Goal: Task Accomplishment & Management: Complete application form

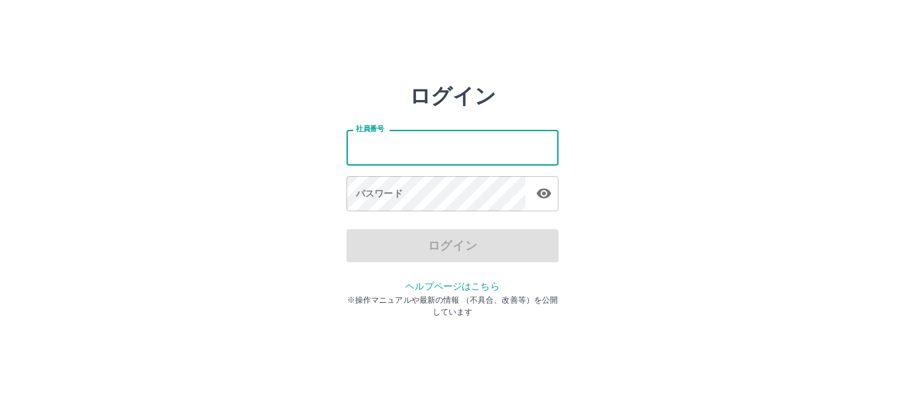
type input "*******"
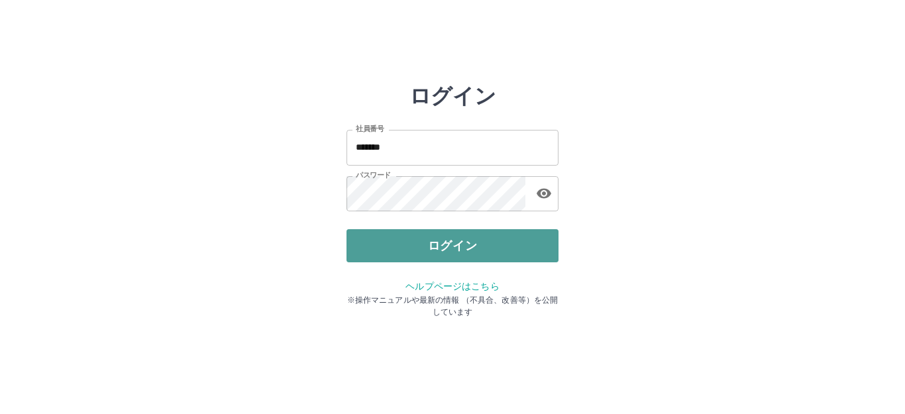
click at [441, 244] on button "ログイン" at bounding box center [453, 245] width 212 height 33
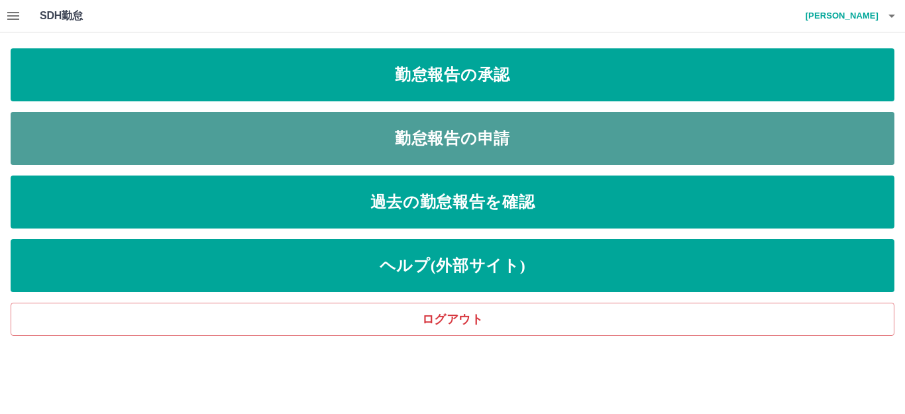
click at [274, 133] on link "勤怠報告の申請" at bounding box center [453, 138] width 884 height 53
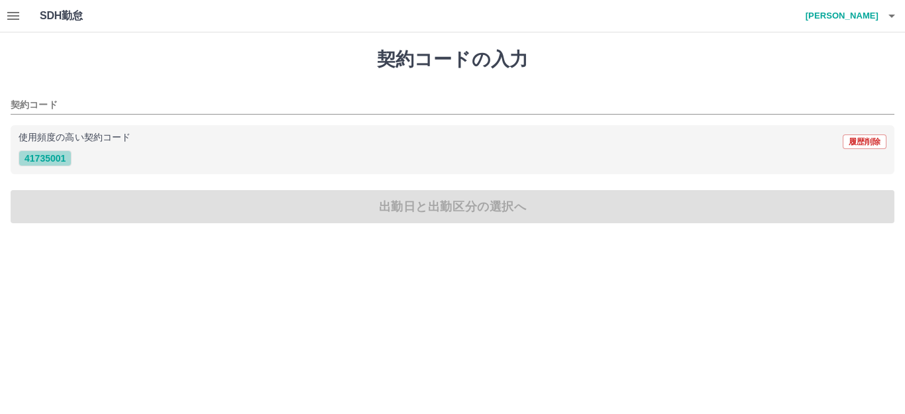
click at [62, 153] on button "41735001" at bounding box center [45, 158] width 53 height 16
type input "********"
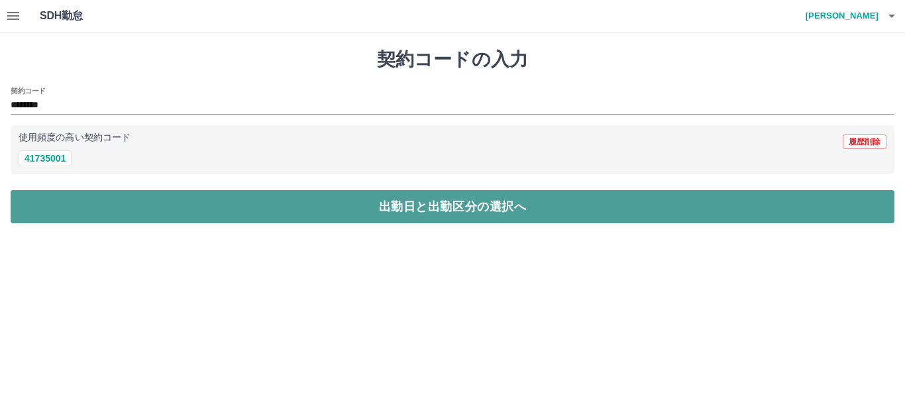
click at [108, 204] on button "出勤日と出勤区分の選択へ" at bounding box center [453, 206] width 884 height 33
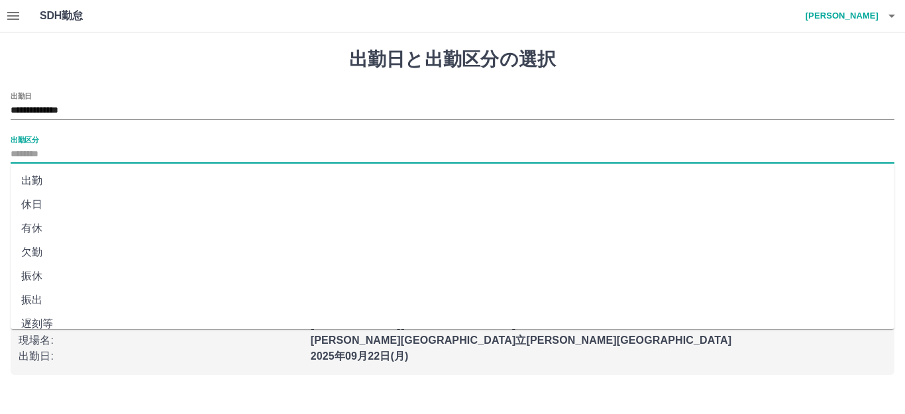
click at [105, 152] on input "出勤区分" at bounding box center [453, 154] width 884 height 17
click at [52, 169] on li "出勤" at bounding box center [453, 181] width 884 height 24
type input "**"
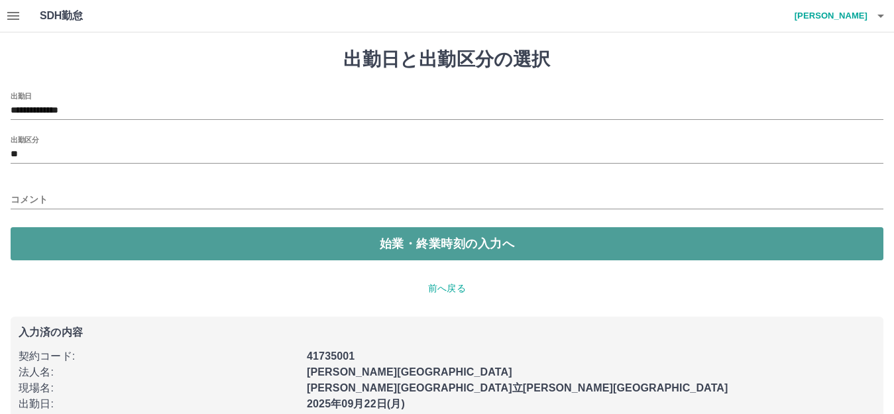
click at [88, 247] on button "始業・終業時刻の入力へ" at bounding box center [447, 243] width 873 height 33
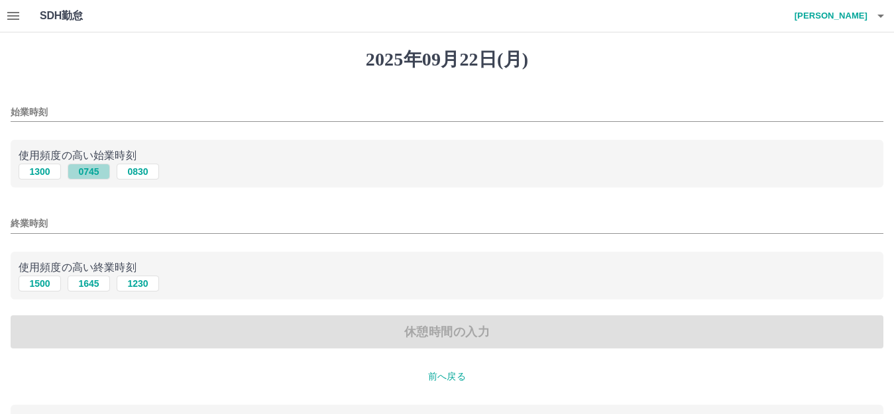
click at [98, 171] on button "0745" at bounding box center [89, 172] width 42 height 16
type input "****"
click at [98, 288] on button "1645" at bounding box center [89, 284] width 42 height 16
type input "****"
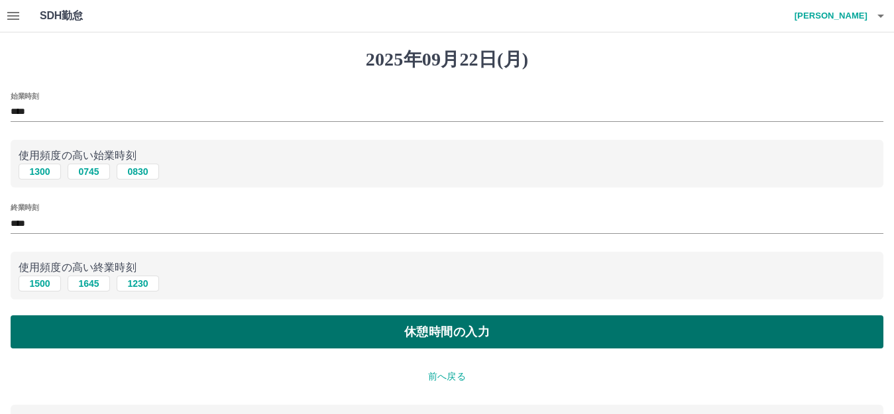
click at [57, 329] on button "休憩時間の入力" at bounding box center [447, 331] width 873 height 33
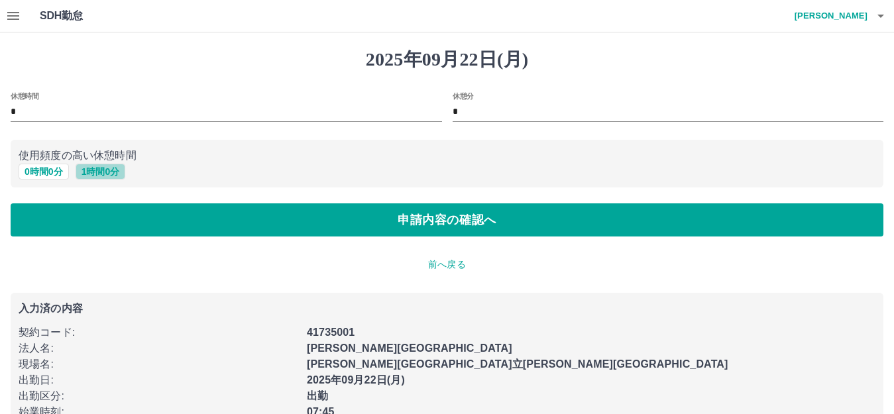
click at [101, 170] on button "1 時間 0 分" at bounding box center [101, 172] width 50 height 16
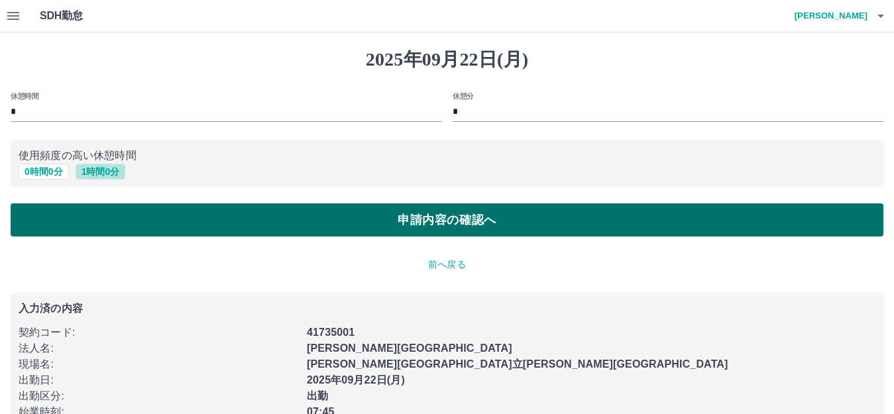
type input "*"
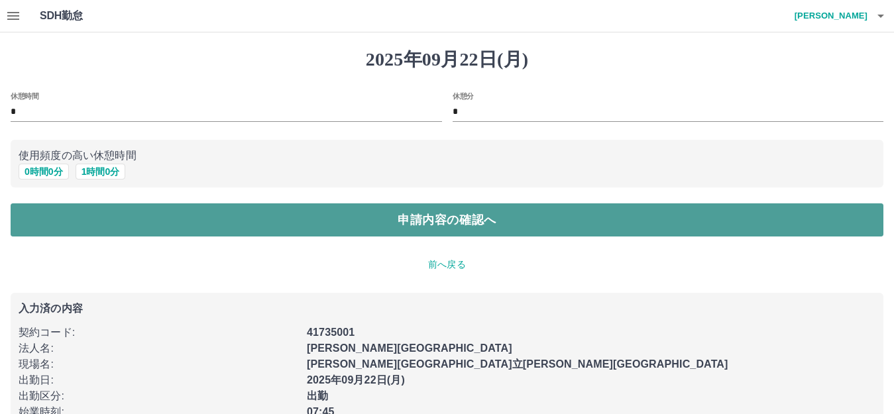
click at [101, 217] on button "申請内容の確認へ" at bounding box center [447, 219] width 873 height 33
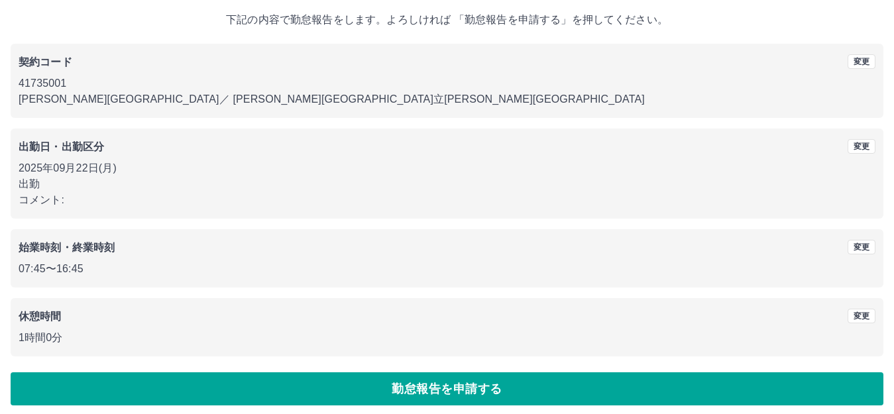
scroll to position [82, 0]
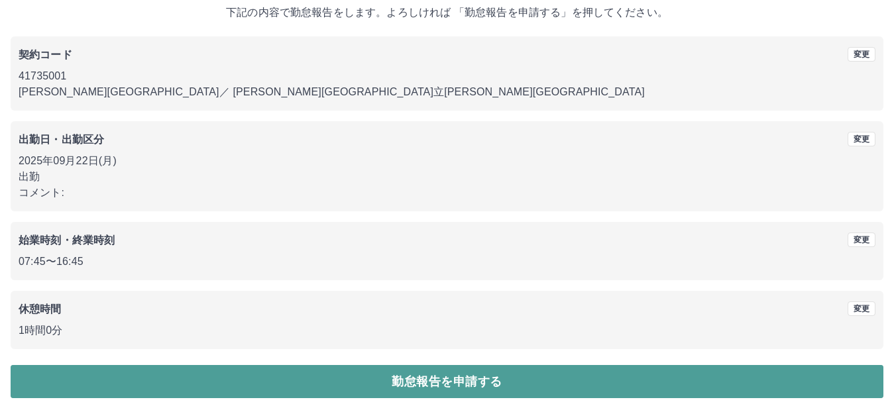
click at [107, 382] on button "勤怠報告を申請する" at bounding box center [447, 381] width 873 height 33
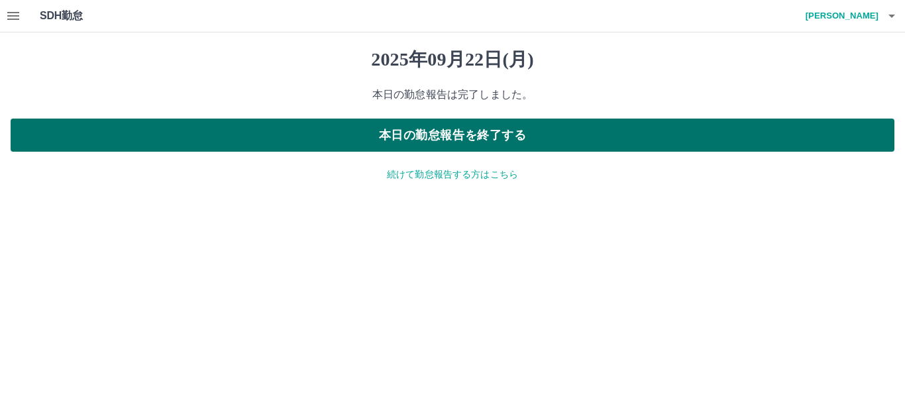
click at [180, 130] on button "本日の勤怠報告を終了する" at bounding box center [453, 135] width 884 height 33
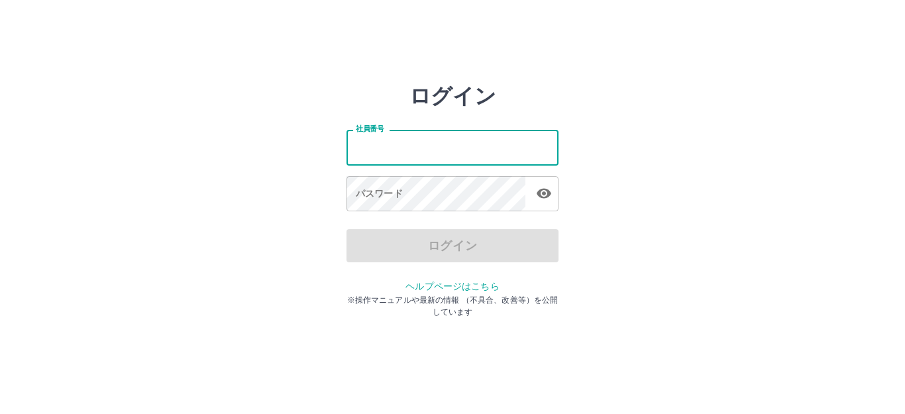
click at [398, 149] on input "社員番号" at bounding box center [453, 147] width 212 height 35
type input "*******"
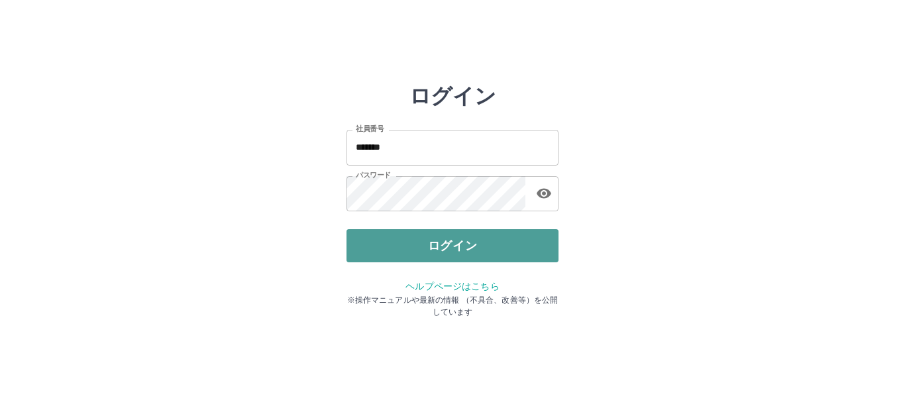
click at [358, 245] on button "ログイン" at bounding box center [453, 245] width 212 height 33
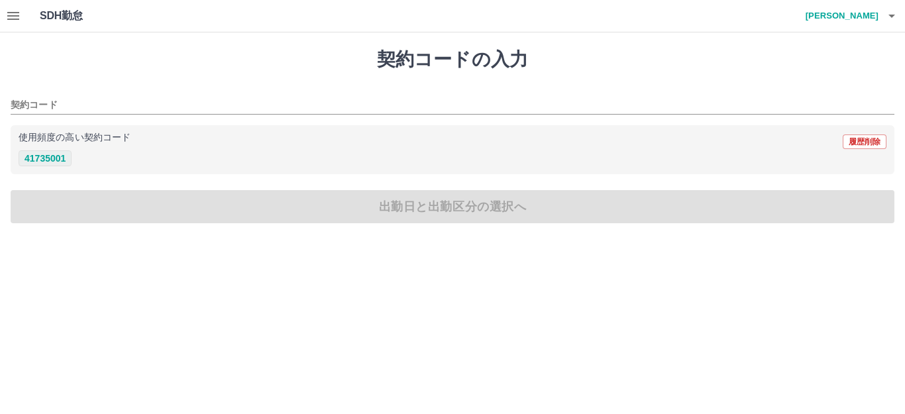
click at [41, 154] on button "41735001" at bounding box center [45, 158] width 53 height 16
type input "********"
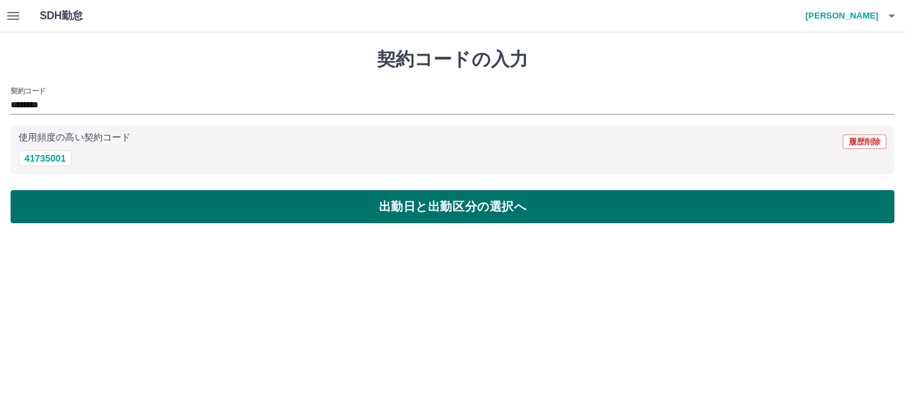
click at [71, 211] on button "出勤日と出勤区分の選択へ" at bounding box center [453, 206] width 884 height 33
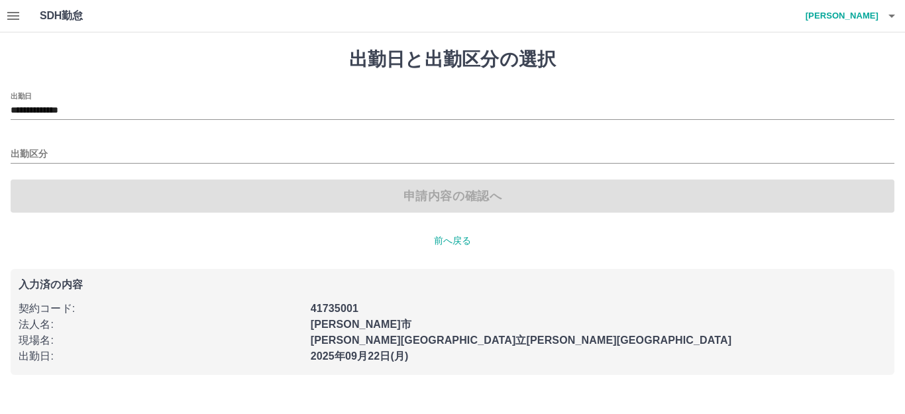
click at [56, 138] on div "出勤区分" at bounding box center [453, 150] width 884 height 28
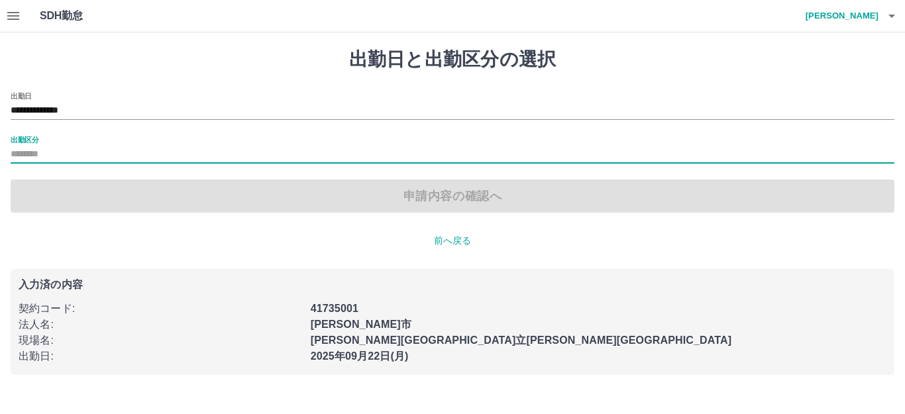
click at [93, 142] on div "出勤区分" at bounding box center [453, 150] width 884 height 28
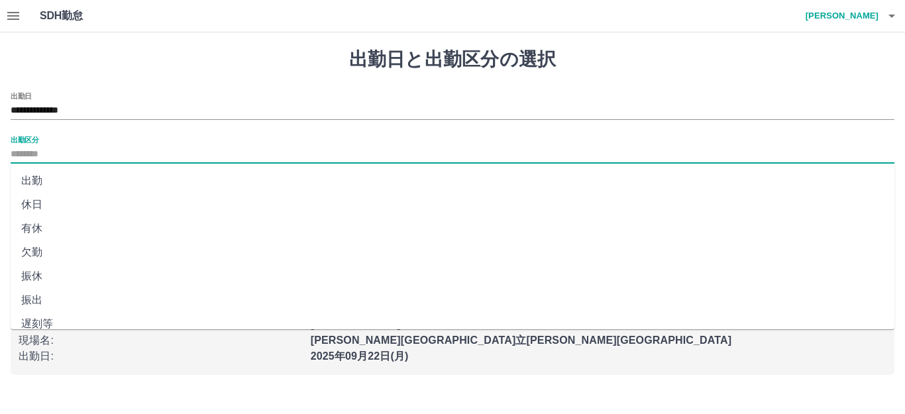
click at [59, 156] on input "出勤区分" at bounding box center [453, 154] width 884 height 17
click at [54, 233] on li "有休" at bounding box center [453, 229] width 884 height 24
type input "**"
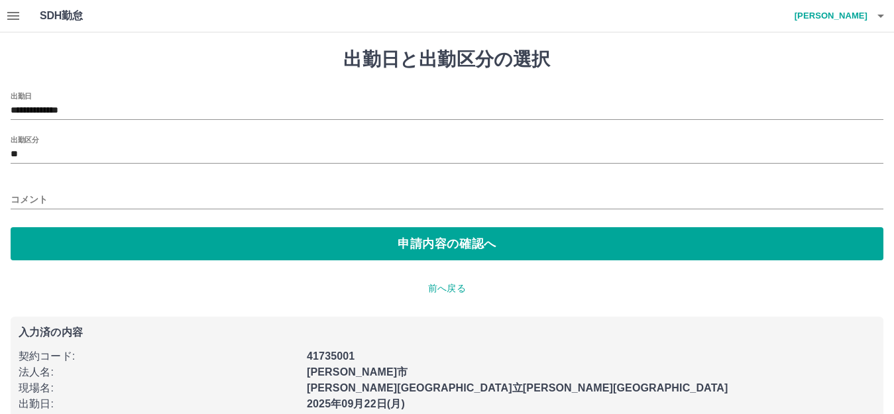
drag, startPoint x: 54, startPoint y: 185, endPoint x: 54, endPoint y: 192, distance: 7.3
click at [54, 187] on div "コメント" at bounding box center [447, 196] width 873 height 32
click at [40, 194] on input "コメント" at bounding box center [447, 199] width 873 height 19
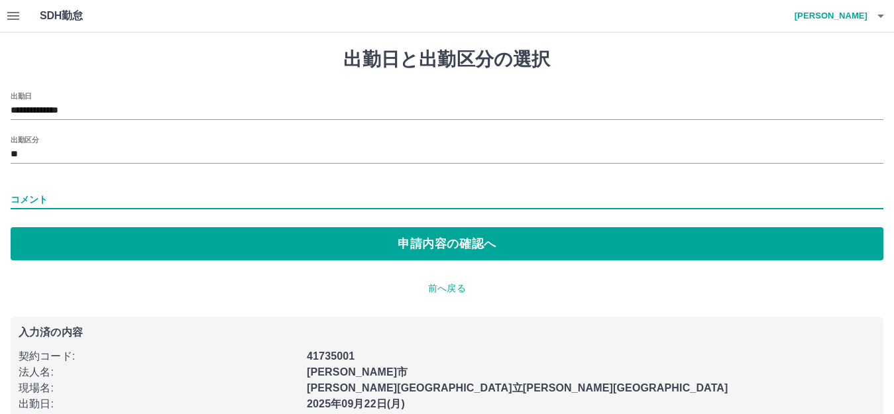
type input "*****"
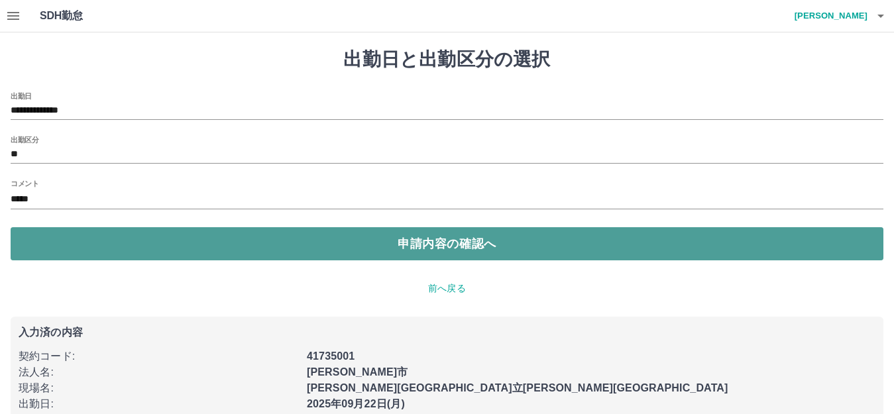
click at [111, 244] on button "申請内容の確認へ" at bounding box center [447, 243] width 873 height 33
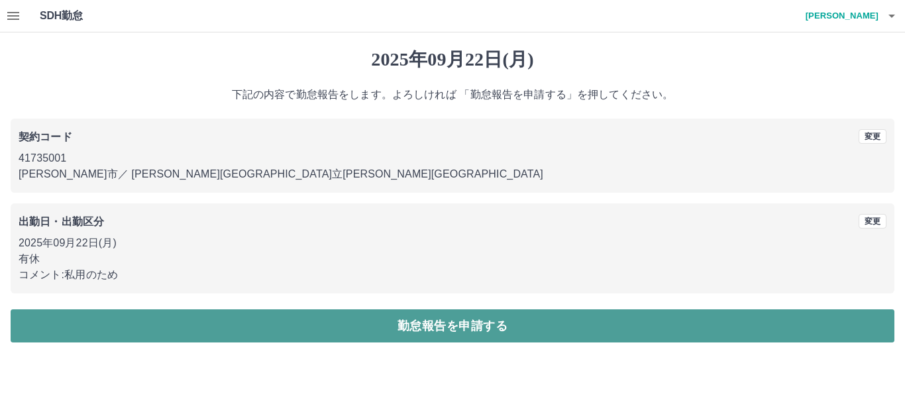
click at [181, 321] on button "勤怠報告を申請する" at bounding box center [453, 325] width 884 height 33
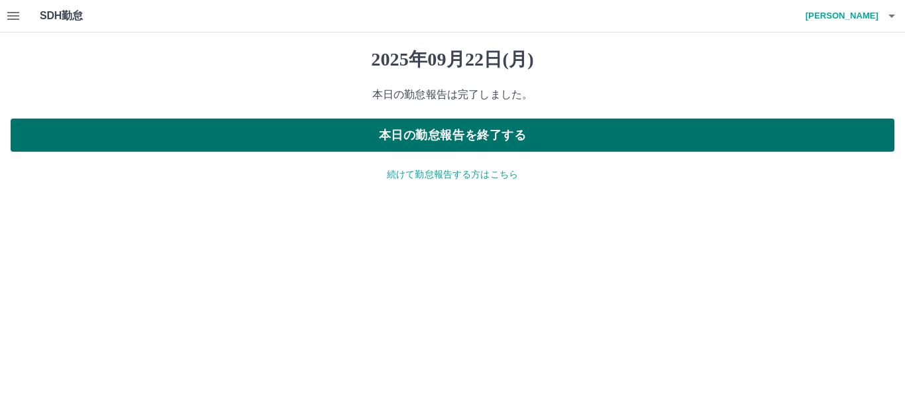
click at [243, 135] on button "本日の勤怠報告を終了する" at bounding box center [453, 135] width 884 height 33
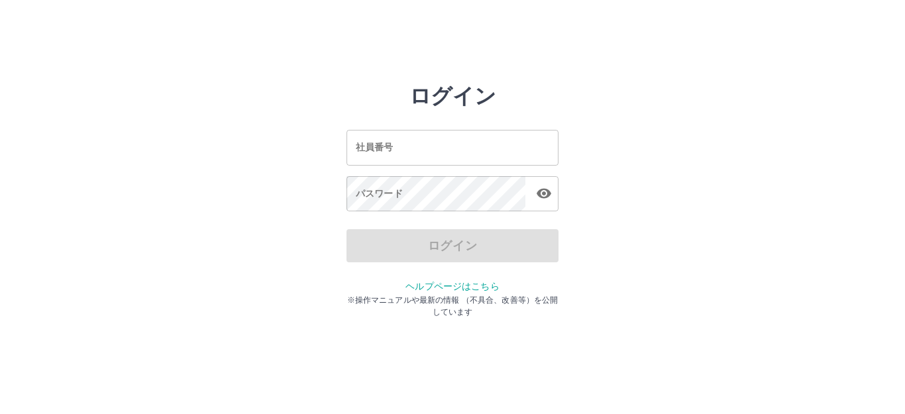
click at [439, 153] on input "社員番号" at bounding box center [453, 147] width 212 height 35
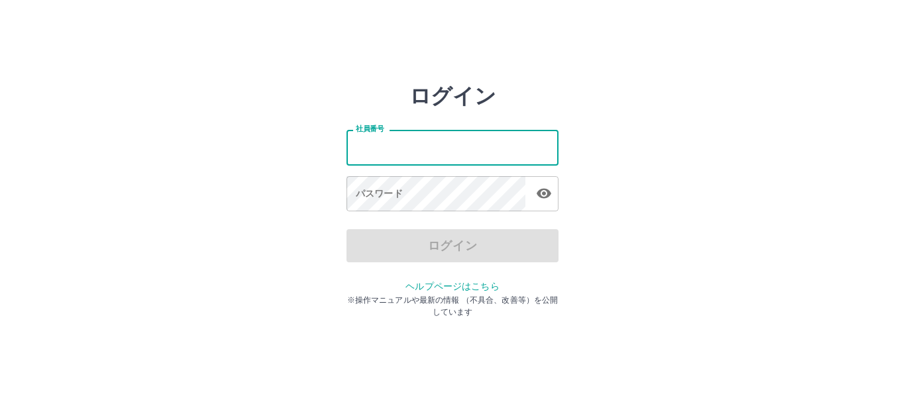
type input "*******"
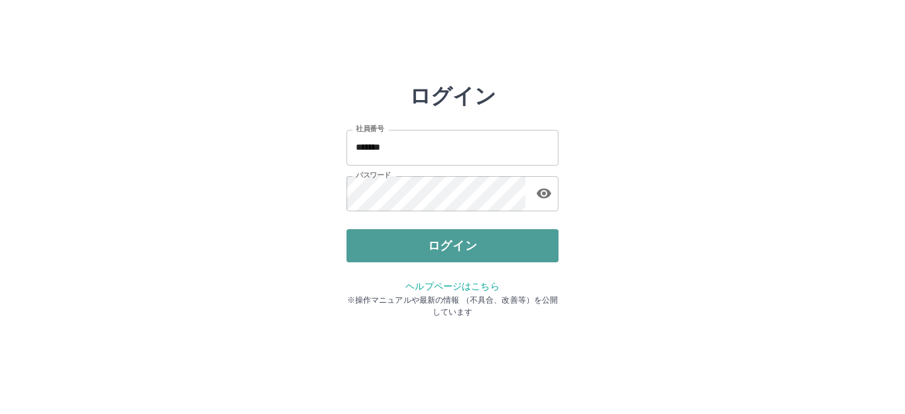
click at [433, 247] on button "ログイン" at bounding box center [453, 245] width 212 height 33
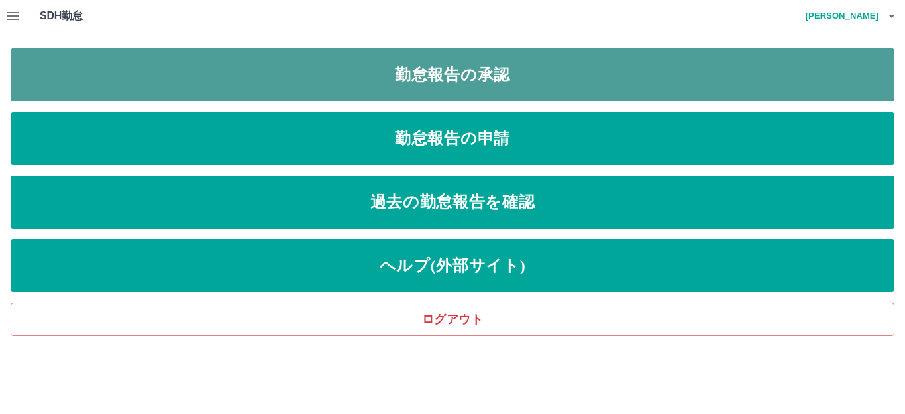
click at [278, 78] on link "勤怠報告の承認" at bounding box center [453, 74] width 884 height 53
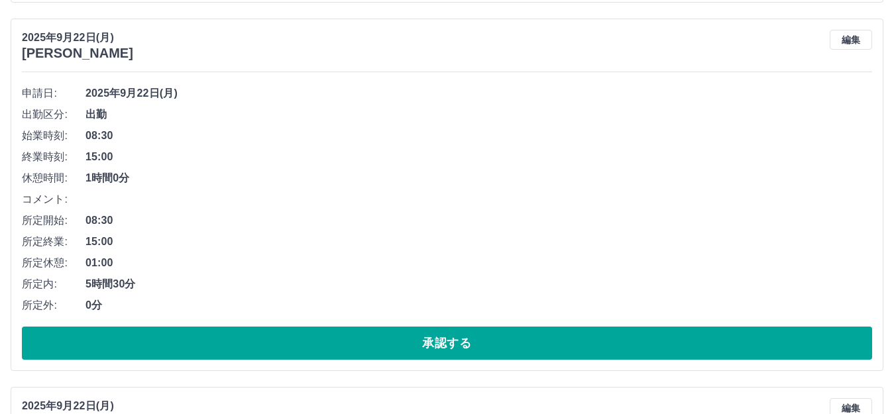
scroll to position [530, 0]
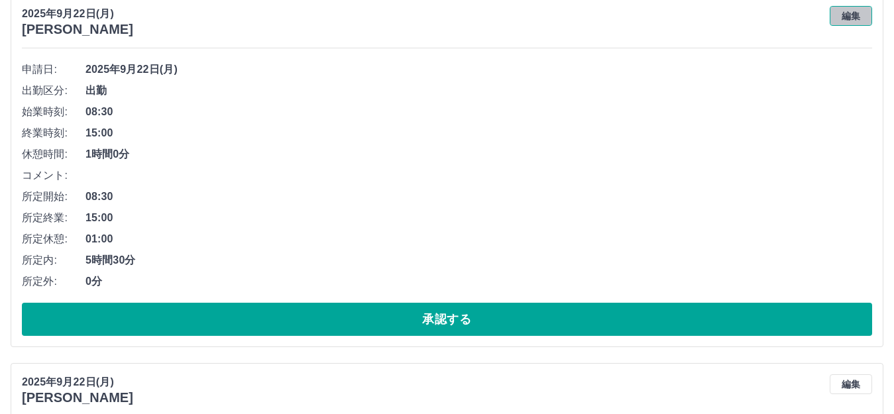
click at [844, 17] on button "編集" at bounding box center [851, 16] width 42 height 20
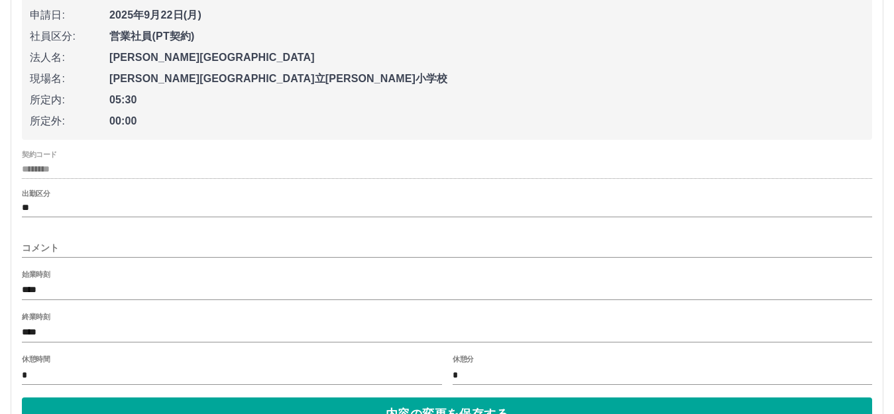
scroll to position [663, 0]
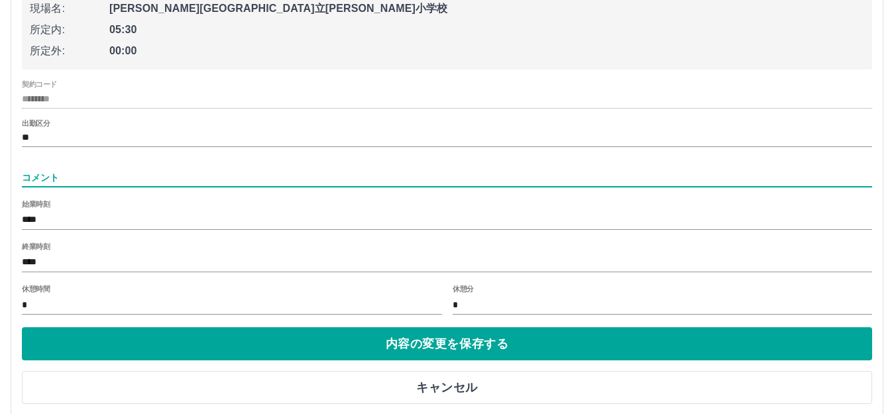
click at [44, 172] on input "コメント" at bounding box center [447, 177] width 850 height 19
type input "*****"
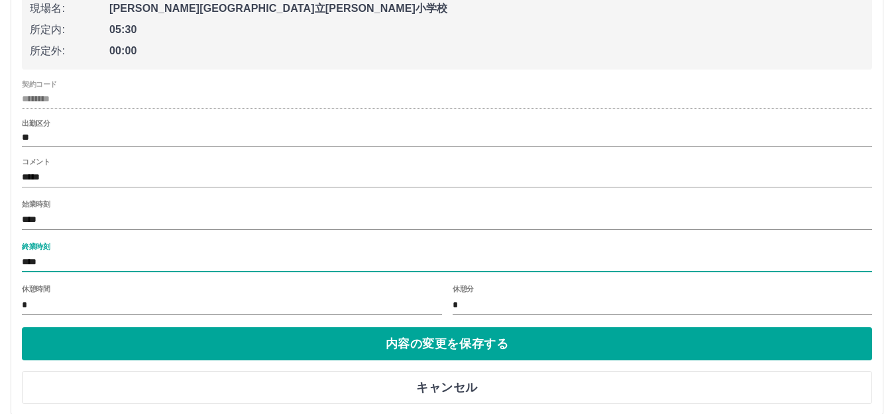
click at [63, 265] on input "****" at bounding box center [447, 262] width 850 height 19
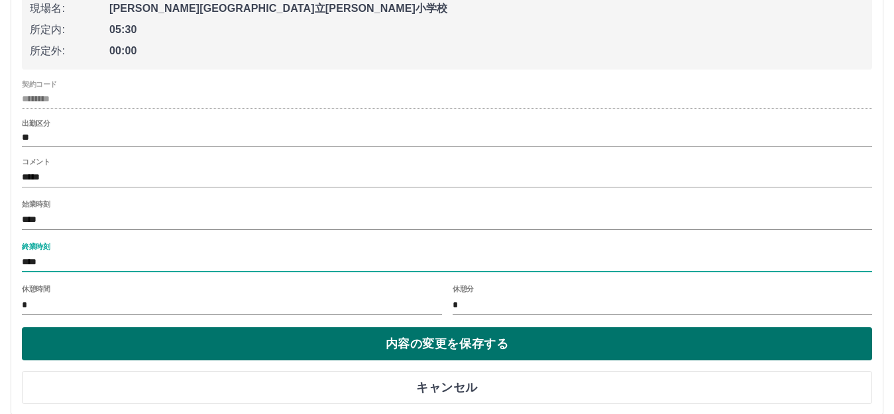
type input "****"
click at [160, 353] on button "内容の変更を保存する" at bounding box center [447, 343] width 850 height 33
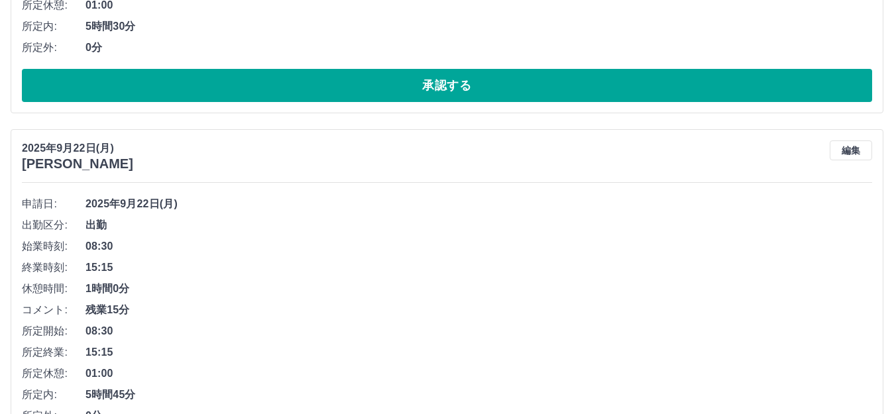
scroll to position [398, 0]
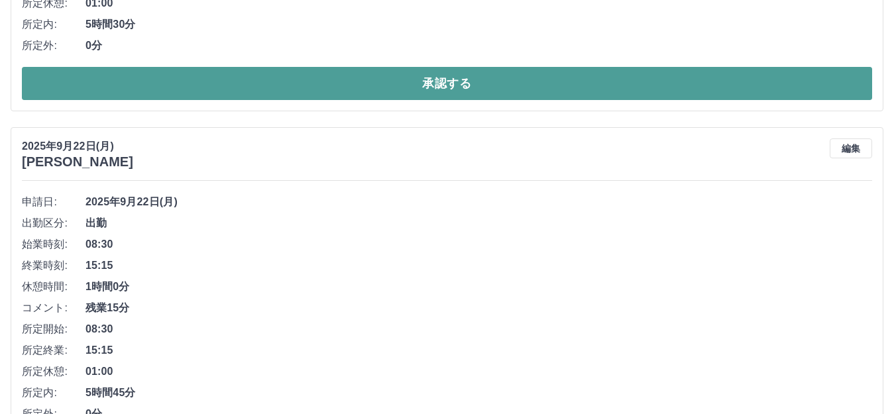
click at [249, 81] on button "承認する" at bounding box center [447, 83] width 850 height 33
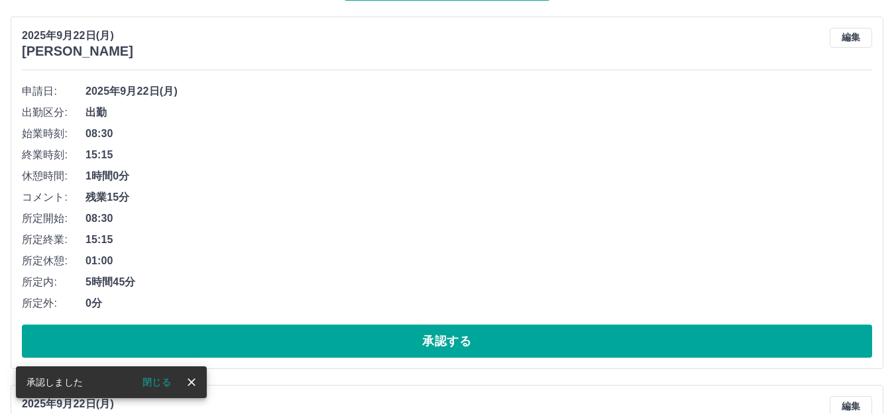
scroll to position [360, 0]
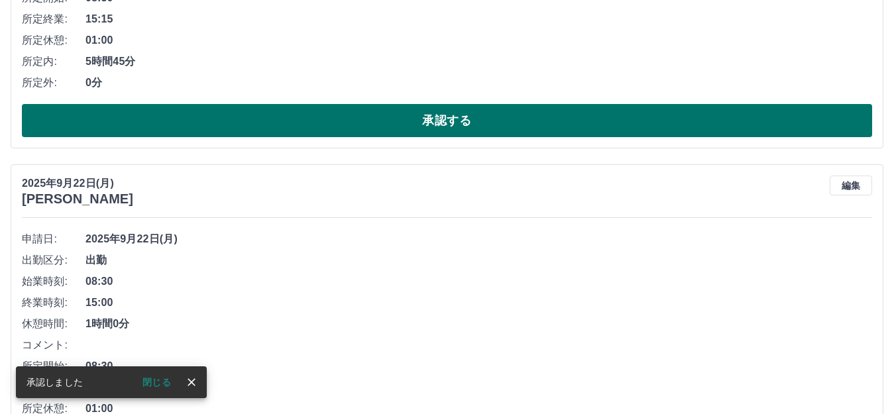
click at [288, 117] on button "承認する" at bounding box center [447, 120] width 850 height 33
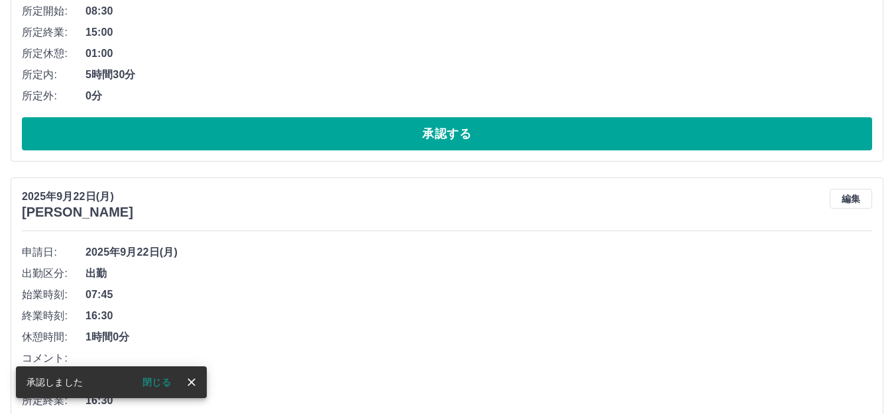
scroll to position [464, 0]
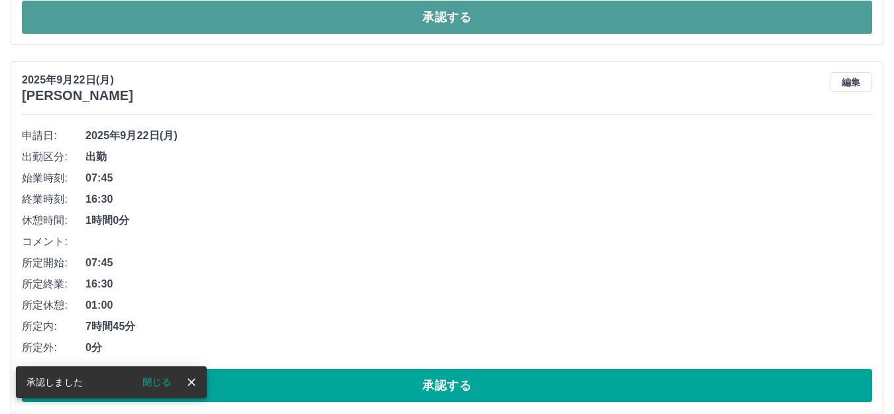
click at [278, 15] on button "承認する" at bounding box center [447, 17] width 850 height 33
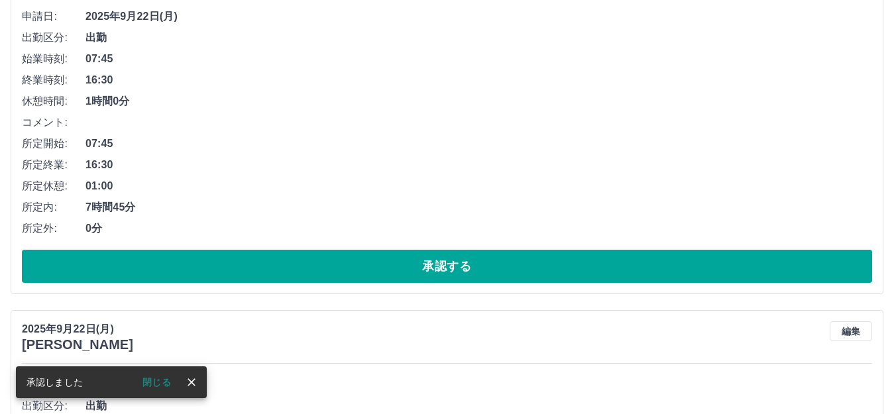
scroll to position [360, 0]
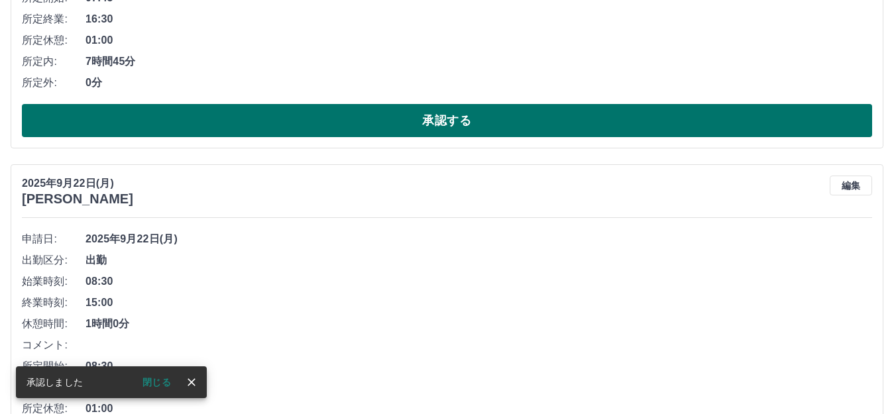
click at [285, 123] on button "承認する" at bounding box center [447, 120] width 850 height 33
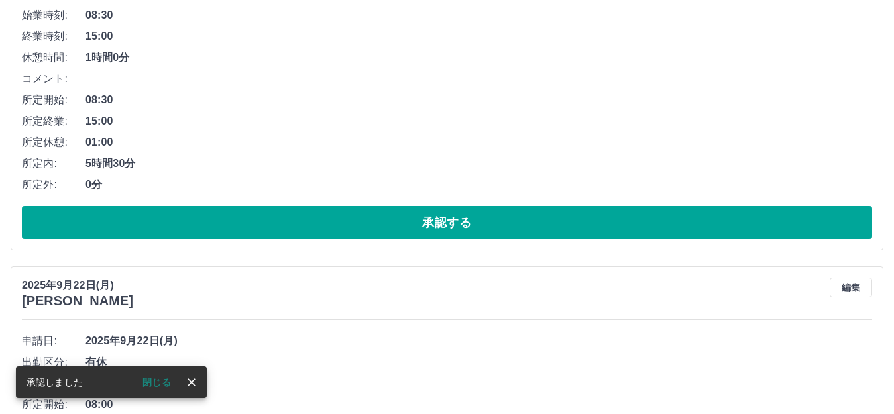
scroll to position [265, 0]
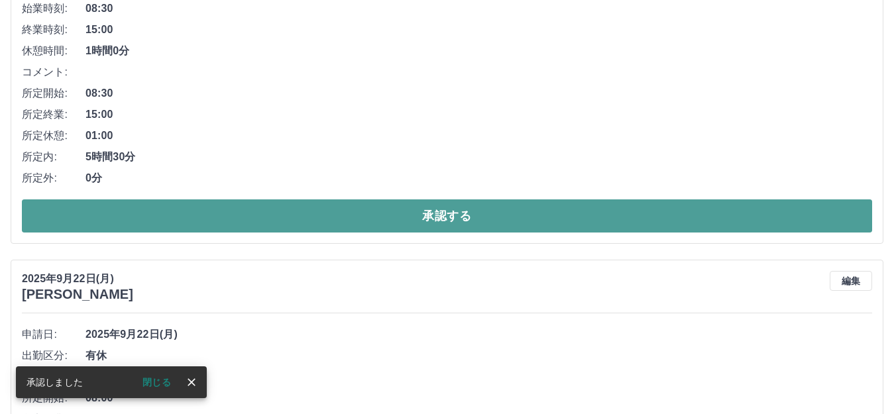
click at [279, 213] on button "承認する" at bounding box center [447, 215] width 850 height 33
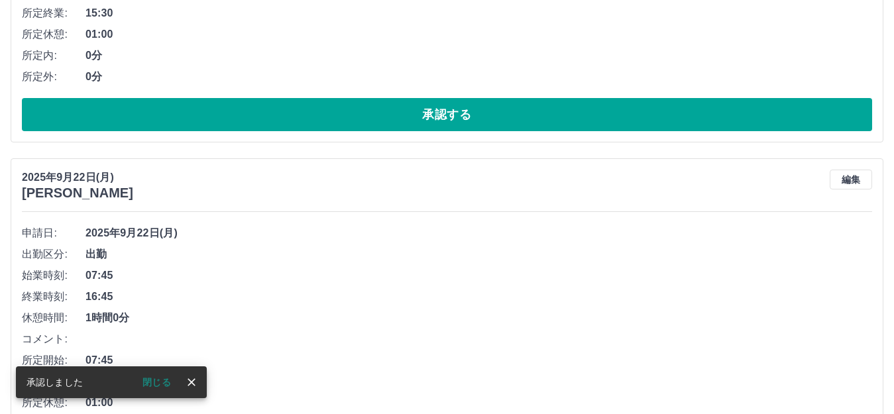
scroll to position [331, 0]
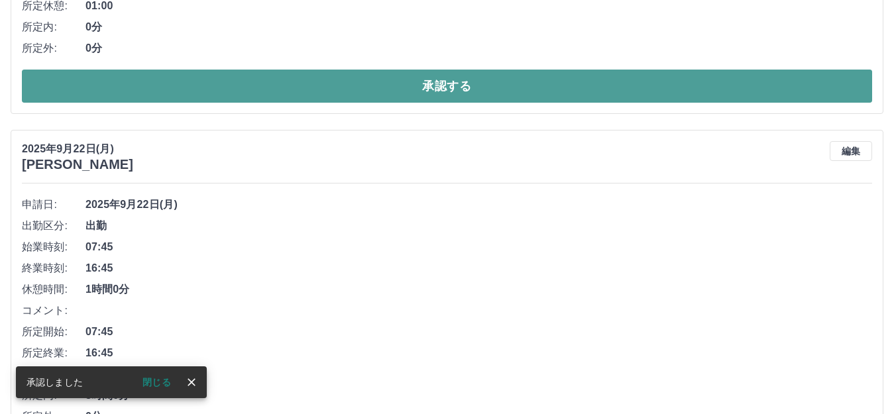
click at [248, 80] on button "承認する" at bounding box center [447, 86] width 850 height 33
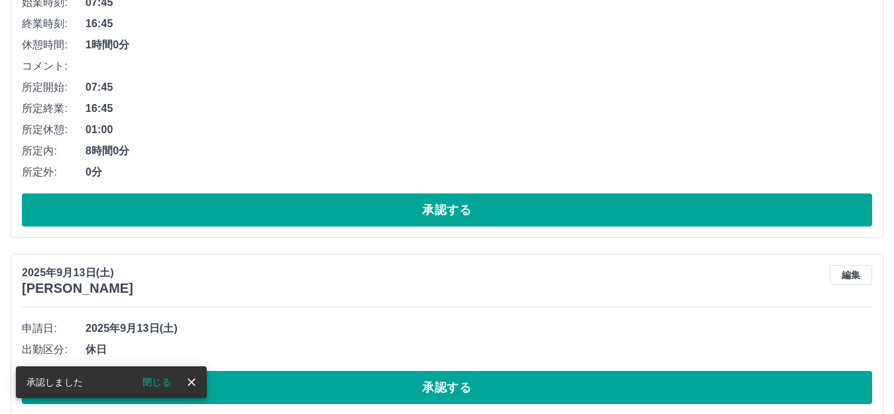
scroll to position [292, 0]
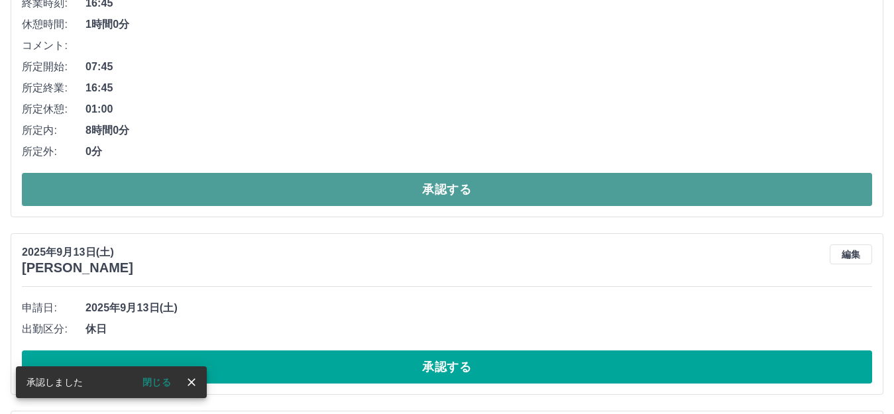
click at [244, 197] on button "承認する" at bounding box center [447, 189] width 850 height 33
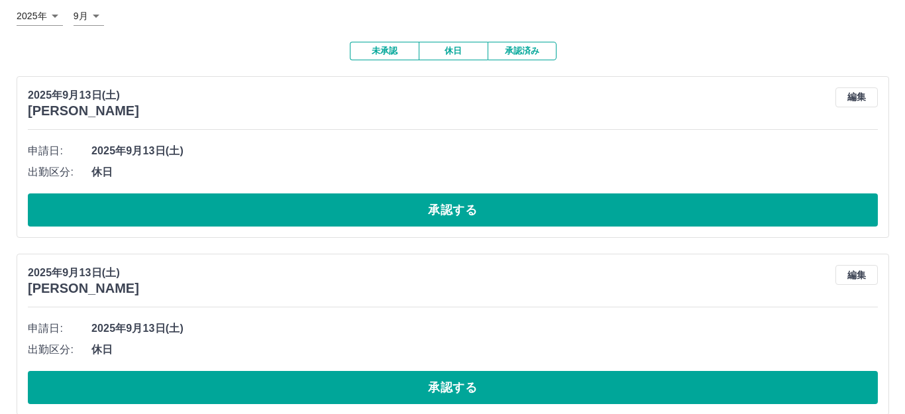
scroll to position [0, 0]
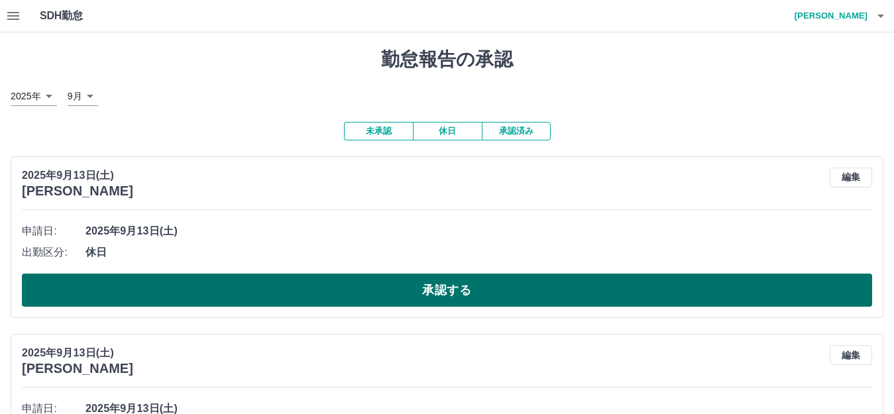
click at [187, 289] on button "承認する" at bounding box center [447, 290] width 850 height 33
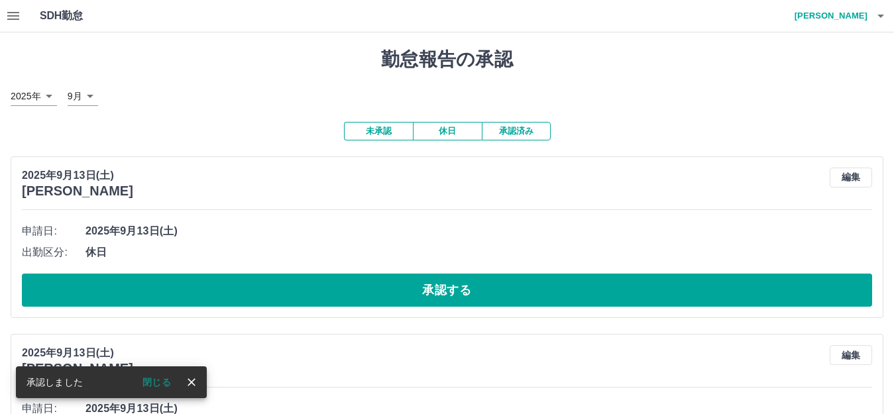
click at [187, 289] on button "承認する" at bounding box center [447, 290] width 850 height 33
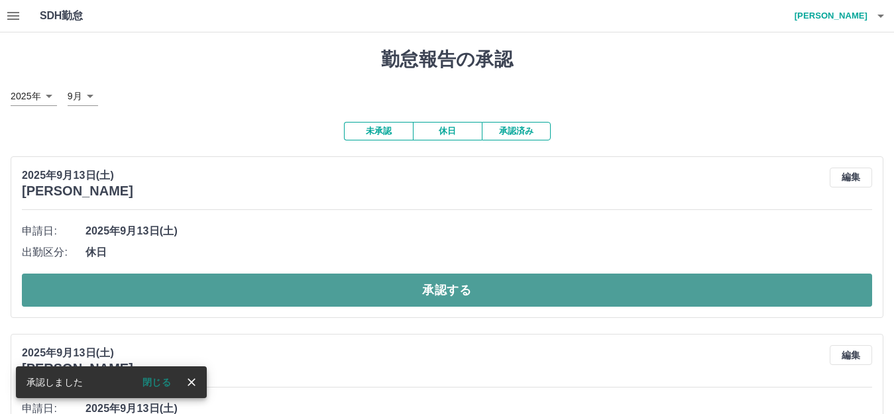
click at [188, 289] on button "承認する" at bounding box center [447, 290] width 850 height 33
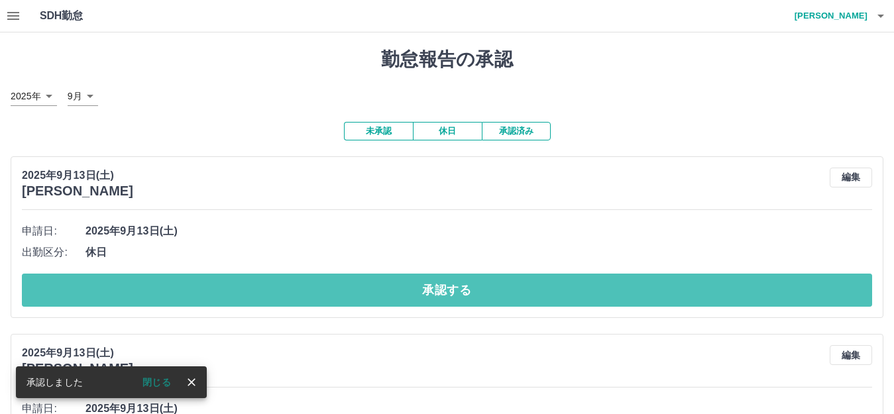
click at [188, 289] on button "承認する" at bounding box center [447, 290] width 850 height 33
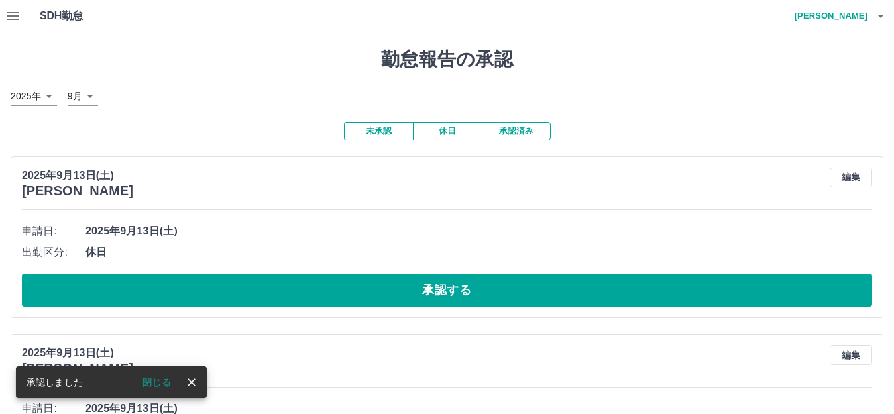
click at [188, 289] on button "承認する" at bounding box center [447, 290] width 850 height 33
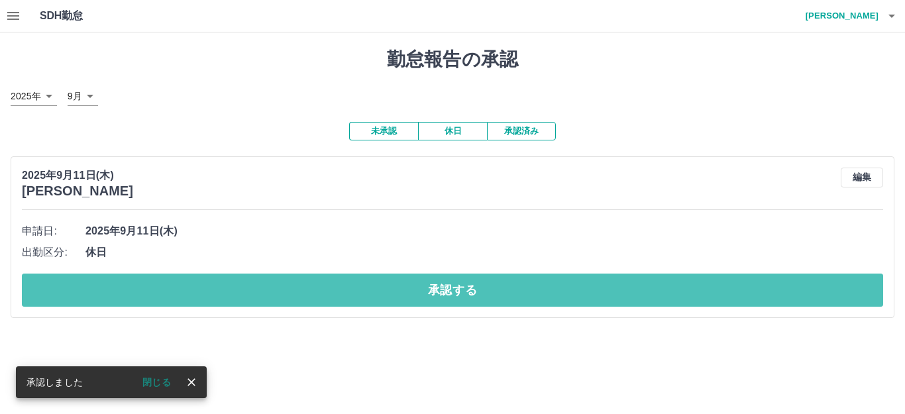
click at [188, 289] on button "承認する" at bounding box center [452, 290] width 861 height 33
